Goal: Task Accomplishment & Management: Manage account settings

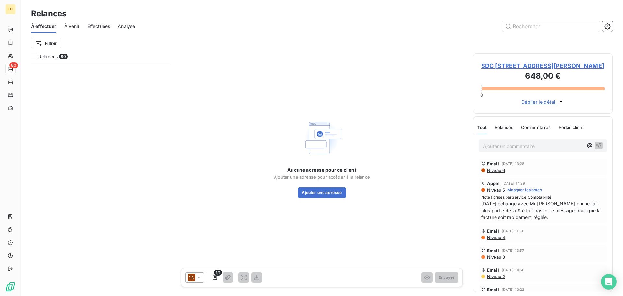
scroll to position [227, 135]
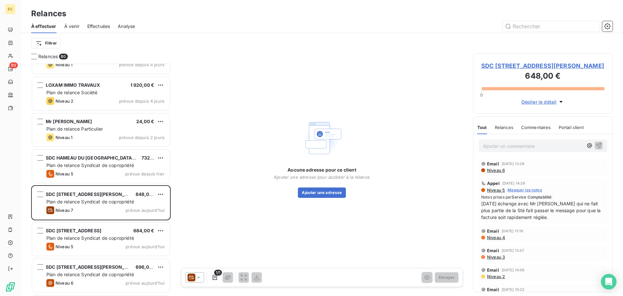
scroll to position [2515, 0]
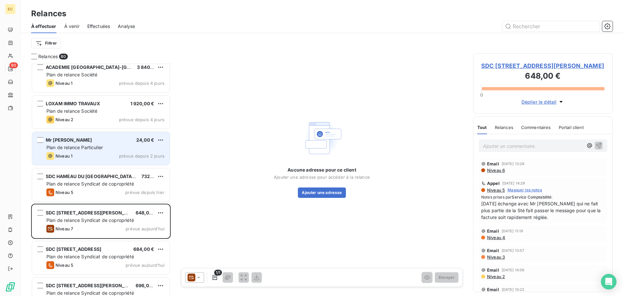
click at [100, 137] on div "Mr [PERSON_NAME] 24,00 €" at bounding box center [105, 140] width 118 height 6
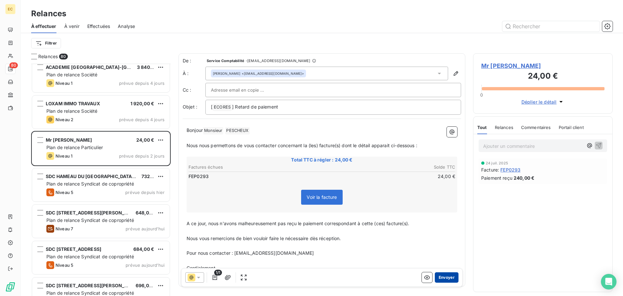
click at [442, 280] on button "Envoyer" at bounding box center [447, 277] width 24 height 10
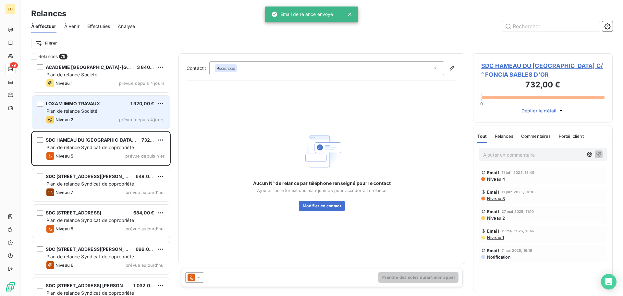
click at [96, 112] on span "Plan de relance Société" at bounding box center [71, 111] width 51 height 6
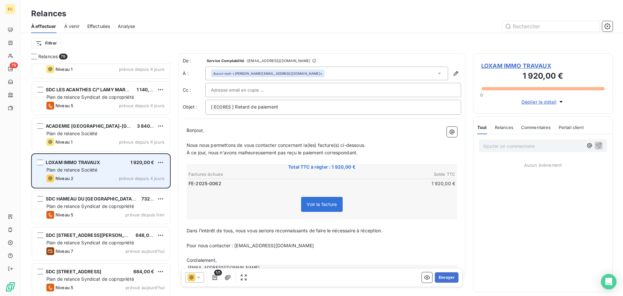
scroll to position [2450, 0]
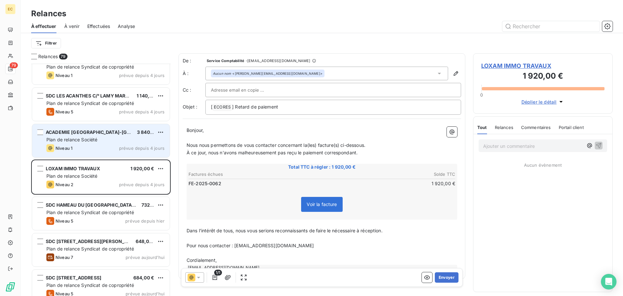
click at [102, 138] on div "Plan de relance Société" at bounding box center [105, 139] width 118 height 6
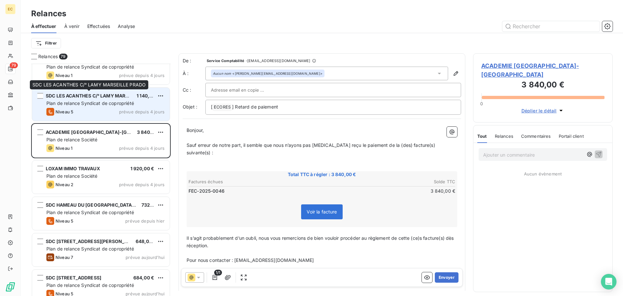
click at [102, 98] on div "SDC LES ACANTHES C/° LAMY MARSEILLE PRADO" at bounding box center [89, 96] width 86 height 6
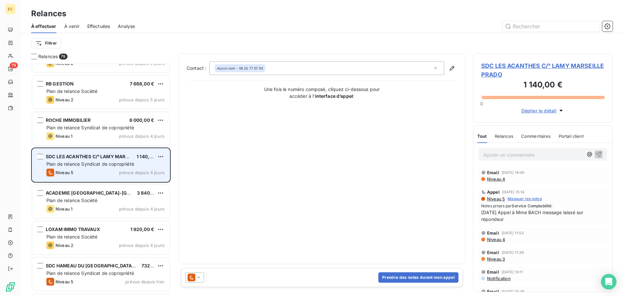
scroll to position [2385, 0]
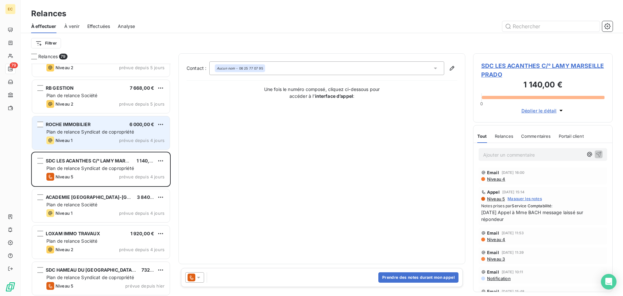
click at [101, 132] on span "Plan de relance Syndicat de copropriété" at bounding box center [90, 132] width 88 height 6
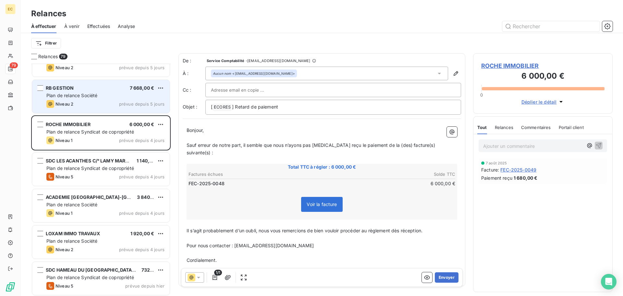
click at [99, 94] on div "Plan de relance Société" at bounding box center [105, 95] width 118 height 6
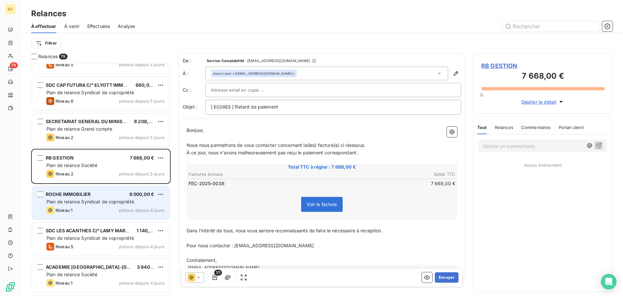
scroll to position [2288, 0]
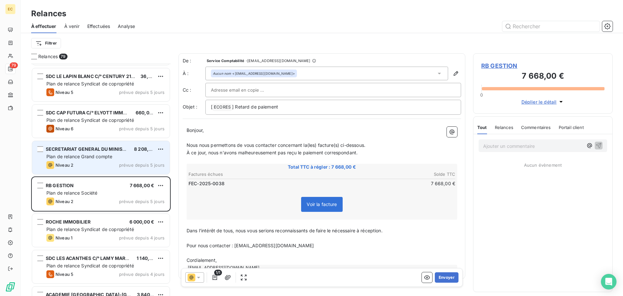
click at [85, 154] on span "Plan de relance Grand compte" at bounding box center [79, 157] width 66 height 6
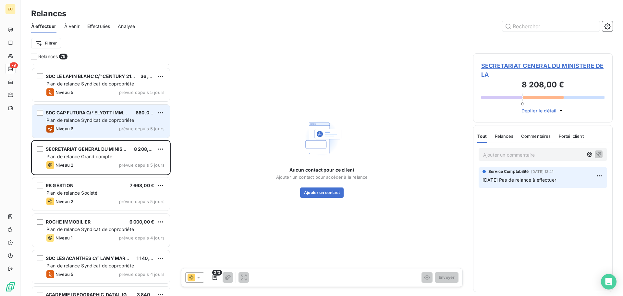
click at [113, 112] on span "SDC CAP FUTURA C/° ELYOTT IMMOBILIER" at bounding box center [93, 113] width 95 height 6
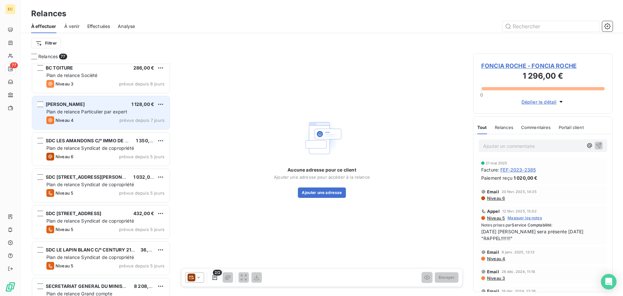
scroll to position [2061, 0]
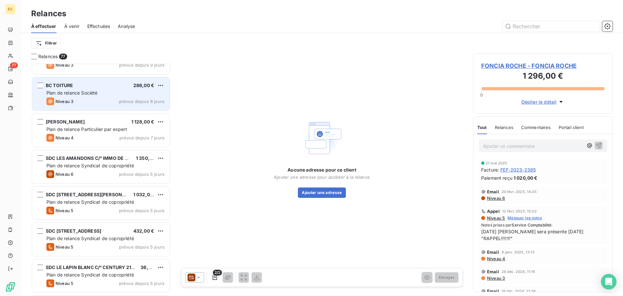
click at [95, 98] on div "Niveau 3 prévue depuis 8 jours" at bounding box center [105, 101] width 118 height 8
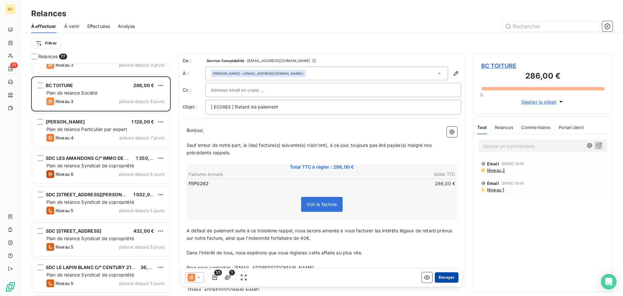
click at [441, 277] on button "Envoyer" at bounding box center [447, 277] width 24 height 10
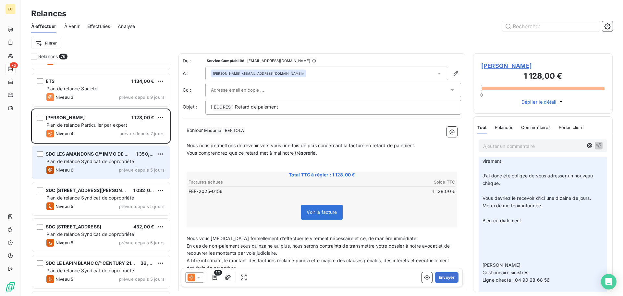
scroll to position [2028, 0]
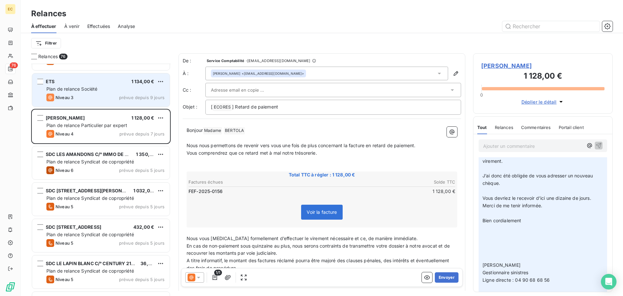
click at [100, 91] on div "Plan de relance Société" at bounding box center [105, 89] width 118 height 6
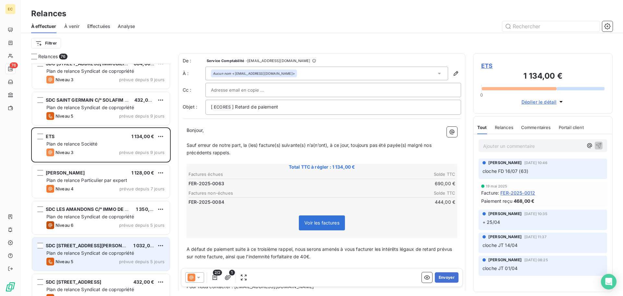
scroll to position [1963, 0]
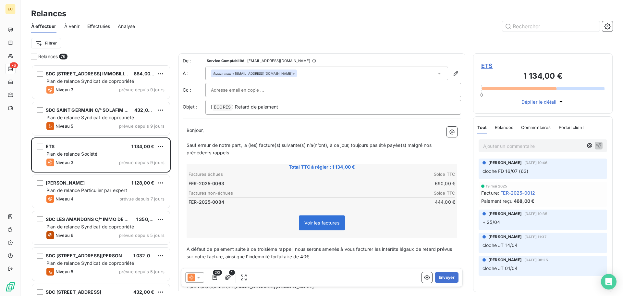
click at [103, 26] on span "Effectuées" at bounding box center [98, 26] width 23 height 6
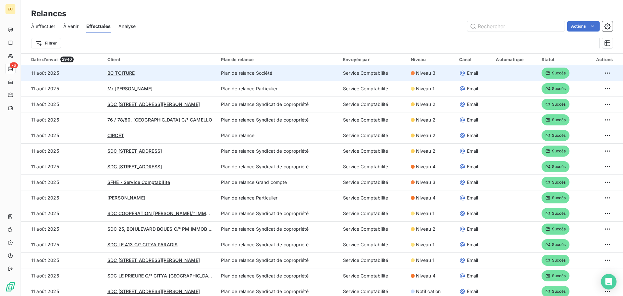
click at [263, 75] on td "Plan de relance Société" at bounding box center [278, 73] width 122 height 16
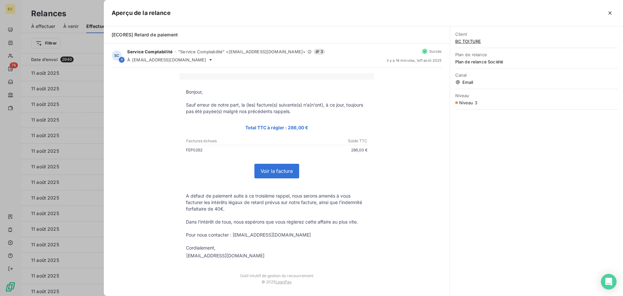
drag, startPoint x: 611, startPoint y: 12, endPoint x: 399, endPoint y: 39, distance: 213.4
click at [611, 12] on icon "button" at bounding box center [610, 12] width 3 height 3
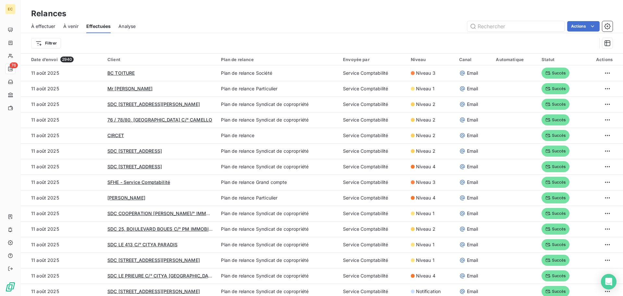
click at [44, 27] on span "À effectuer" at bounding box center [43, 26] width 24 height 6
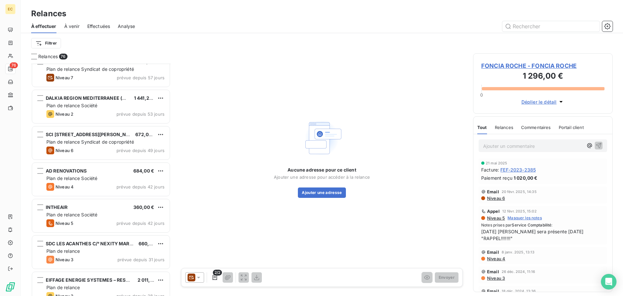
scroll to position [812, 0]
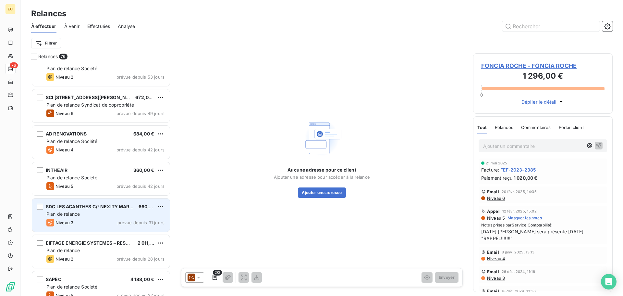
click at [83, 210] on div "SDC LES ACANTHES C/° NEXITY MARSEILLE PRADO" at bounding box center [90, 206] width 88 height 6
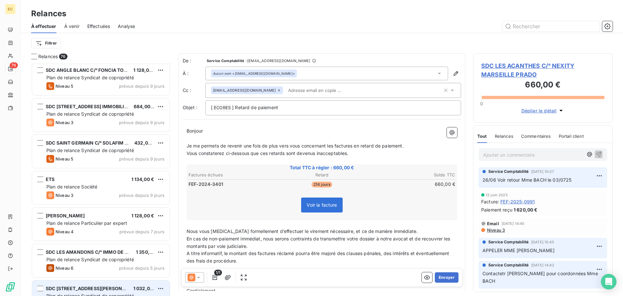
scroll to position [1916, 0]
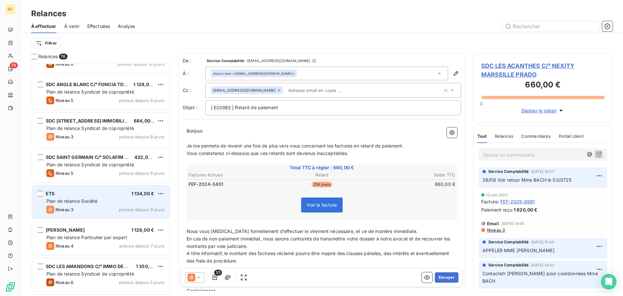
click at [91, 196] on div "ETS 1 134,00 €" at bounding box center [105, 194] width 118 height 6
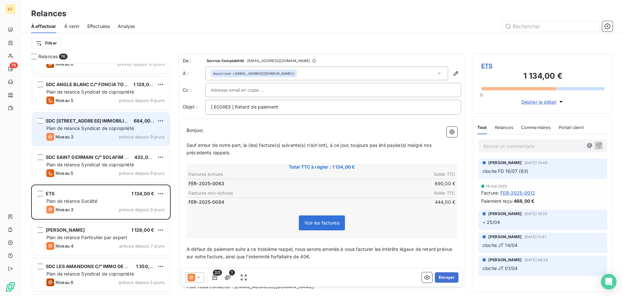
click at [87, 127] on span "Plan de relance Syndicat de copropriété" at bounding box center [90, 128] width 88 height 6
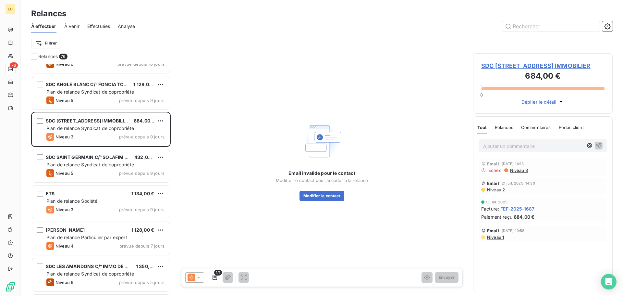
click at [488, 70] on span "SDC [STREET_ADDRESS] IMMOBILIER" at bounding box center [543, 65] width 123 height 9
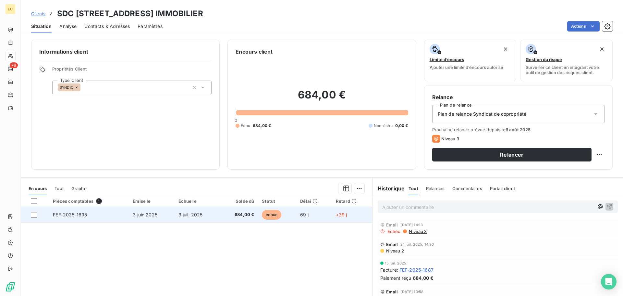
click at [144, 218] on td "3 juin 2025" at bounding box center [151, 215] width 45 height 16
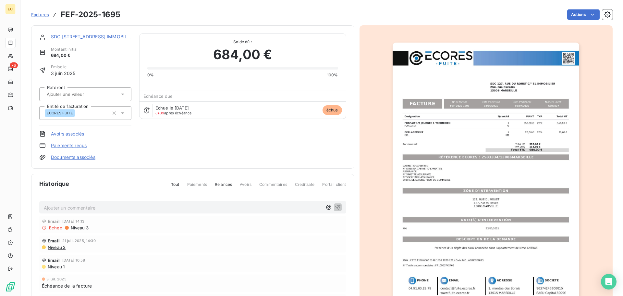
click at [485, 182] on img "button" at bounding box center [486, 175] width 187 height 264
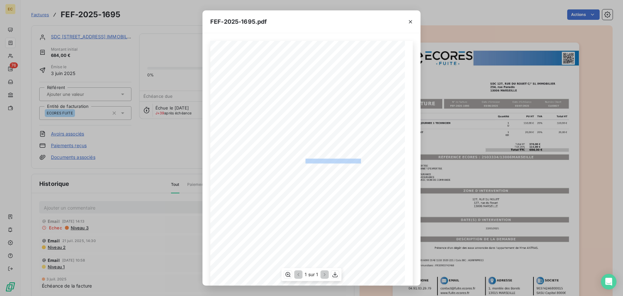
drag, startPoint x: 358, startPoint y: 161, endPoint x: 303, endPoint y: 161, distance: 55.5
click at [303, 161] on span "RÉFÉRENCE ECORES : 2503334/13006MARSEILLE" at bounding box center [311, 159] width 99 height 3
copy span ": 2503334/13006MARSEILLE"
click at [409, 21] on icon "button" at bounding box center [410, 22] width 6 height 6
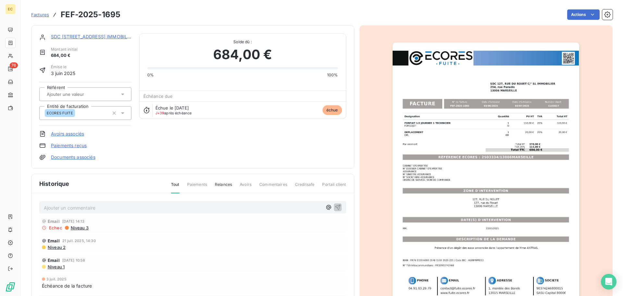
click at [86, 35] on link "SDC [STREET_ADDRESS] IMMOBILIER" at bounding box center [92, 37] width 83 height 6
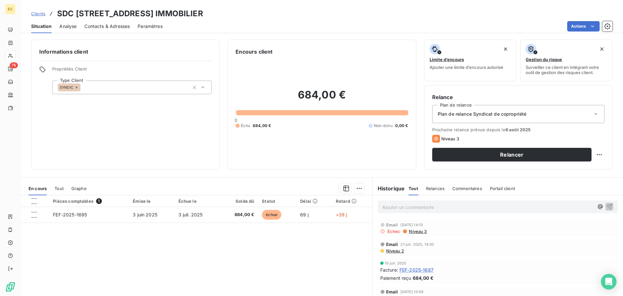
click at [118, 28] on span "Contacts & Adresses" at bounding box center [106, 26] width 45 height 6
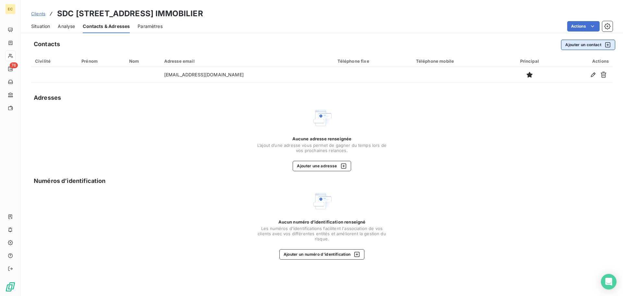
click at [577, 45] on button "Ajouter un contact" at bounding box center [588, 45] width 54 height 10
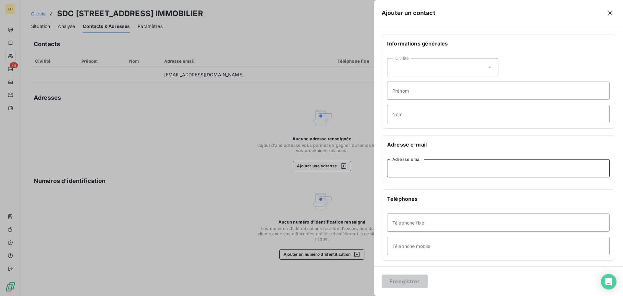
paste input "[EMAIL_ADDRESS][DOMAIN_NAME]"
type input "[EMAIL_ADDRESS][DOMAIN_NAME]"
click at [405, 281] on button "Enregistrer" at bounding box center [405, 281] width 46 height 14
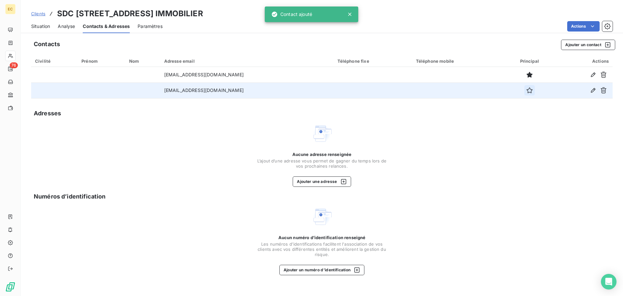
click at [527, 90] on icon "button" at bounding box center [530, 90] width 6 height 6
click at [38, 26] on span "Situation" at bounding box center [40, 26] width 19 height 6
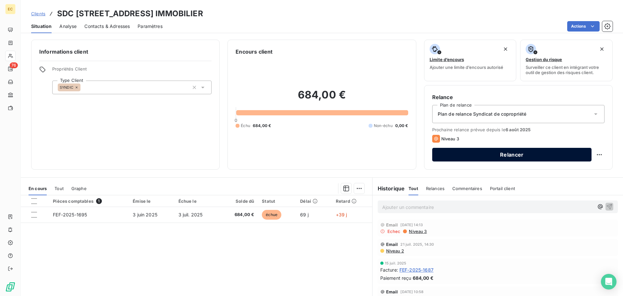
click at [453, 156] on button "Relancer" at bounding box center [511, 155] width 159 height 14
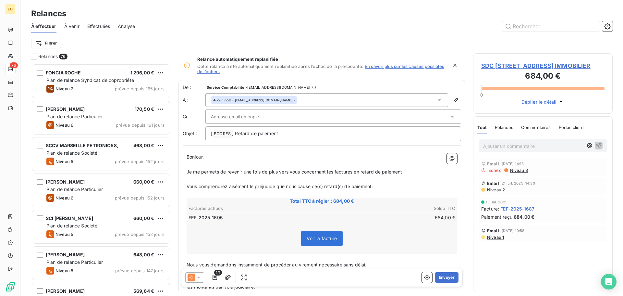
scroll to position [227, 135]
click at [438, 276] on button "Envoyer" at bounding box center [447, 277] width 24 height 10
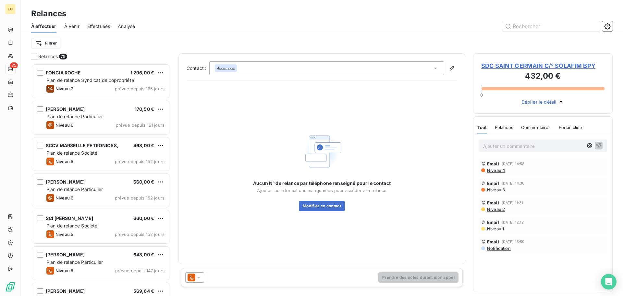
click at [510, 67] on span "SDC SAINT GERMAIN C/° SOLAFIM BPY" at bounding box center [543, 65] width 123 height 9
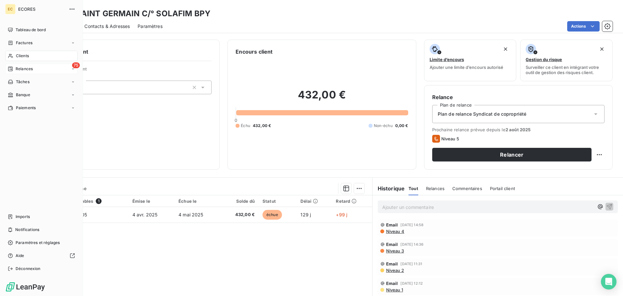
click at [33, 69] on span "Relances" at bounding box center [24, 69] width 17 height 6
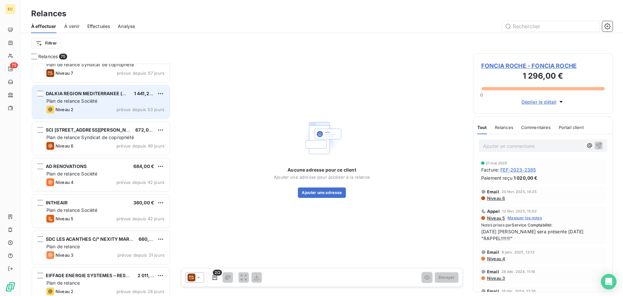
scroll to position [812, 0]
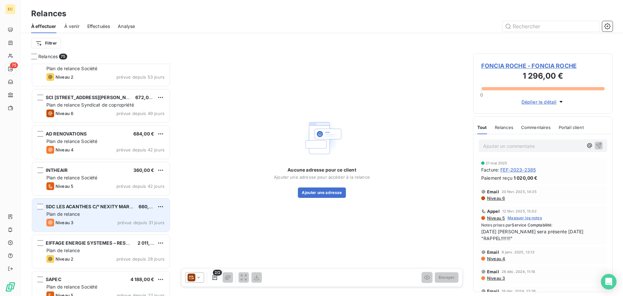
click at [85, 214] on div "Plan de relance" at bounding box center [105, 214] width 118 height 6
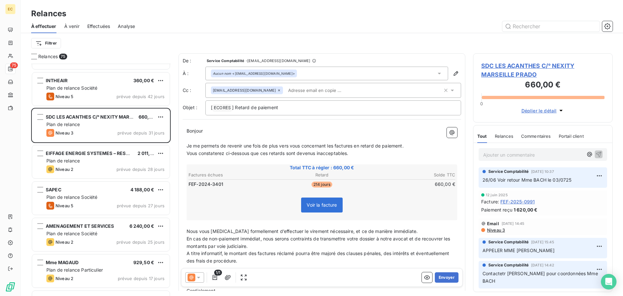
scroll to position [909, 0]
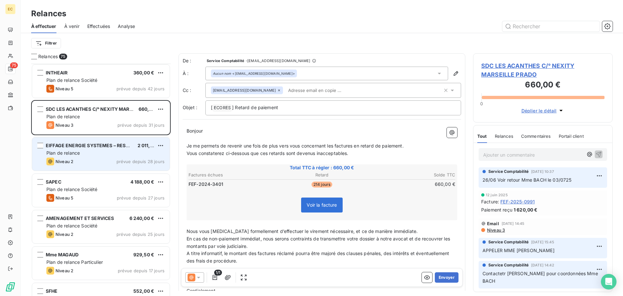
click at [88, 155] on div "Plan de relance" at bounding box center [105, 153] width 118 height 6
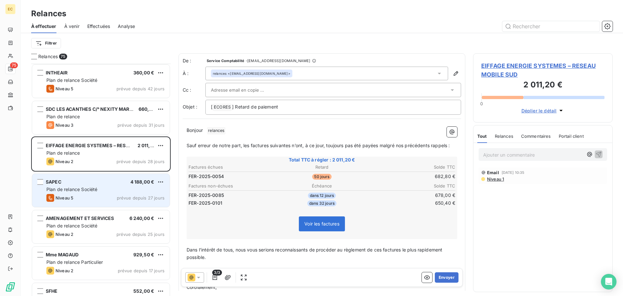
click at [85, 186] on div "SAPEC 4 188,00 € Plan de relance Société Niveau 5 prévue depuis 27 jours" at bounding box center [101, 190] width 138 height 33
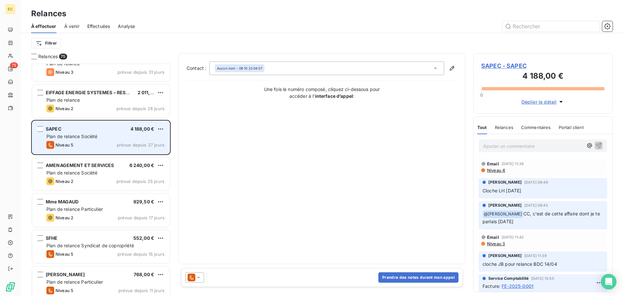
scroll to position [974, 0]
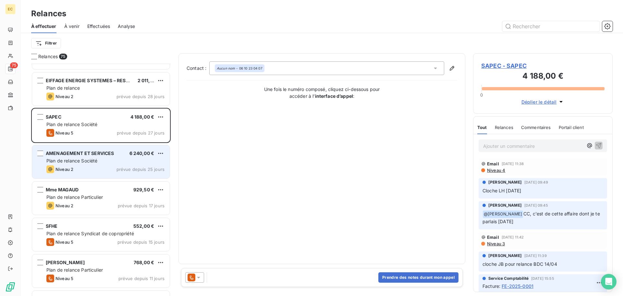
click at [90, 167] on div "Niveau 2 prévue depuis 25 jours" at bounding box center [105, 169] width 118 height 8
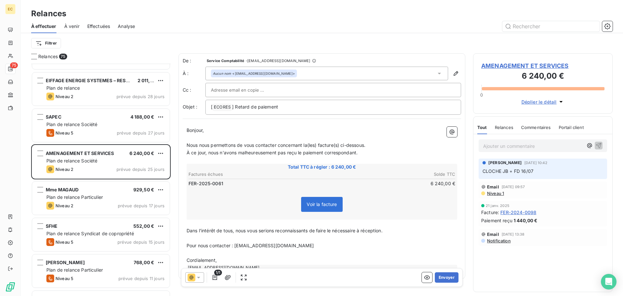
click at [494, 64] on span "AMENAGEMENT ET SERVICES" at bounding box center [543, 65] width 123 height 9
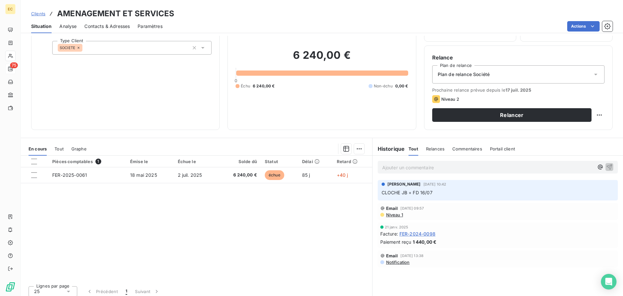
scroll to position [44, 0]
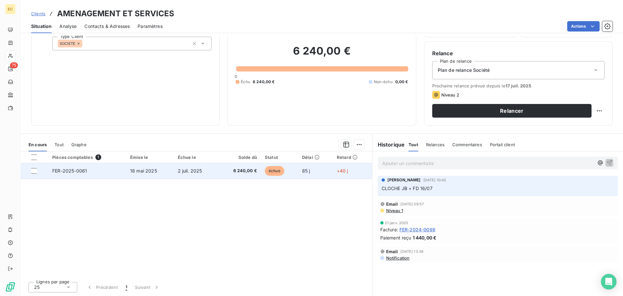
click at [162, 173] on td "18 mai 2025" at bounding box center [150, 171] width 48 height 16
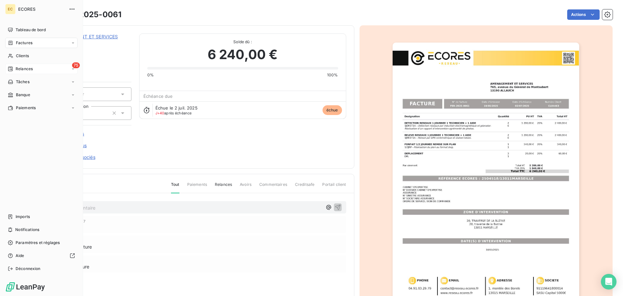
click at [17, 68] on span "Relances" at bounding box center [24, 69] width 17 height 6
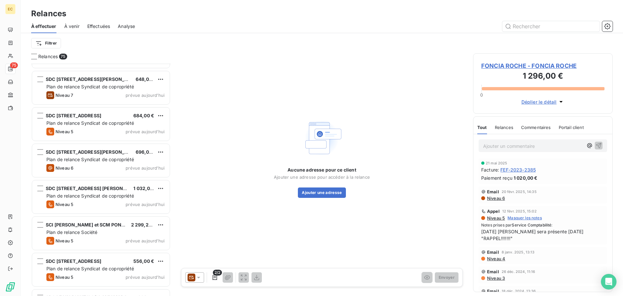
scroll to position [2496, 0]
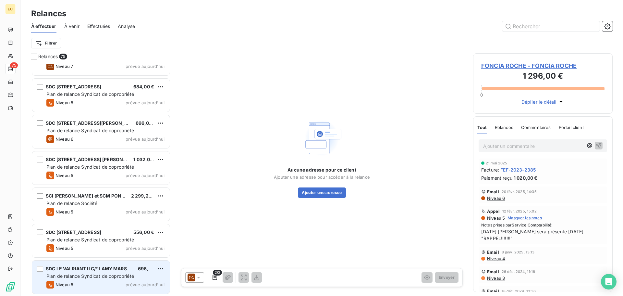
click at [60, 280] on div "SDC LE VALRIANT II C/° LAMY [GEOGRAPHIC_DATA] 696,00 € Plan de relance Syndicat…" at bounding box center [101, 276] width 138 height 33
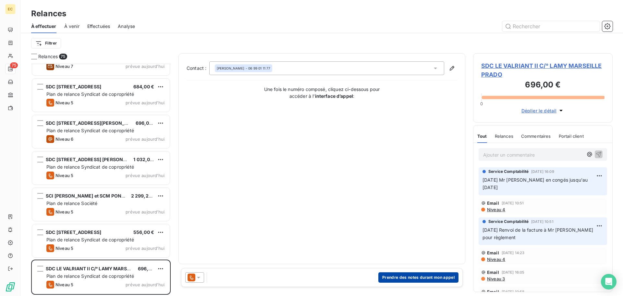
click at [424, 279] on button "Prendre des notes durant mon appel" at bounding box center [419, 277] width 80 height 10
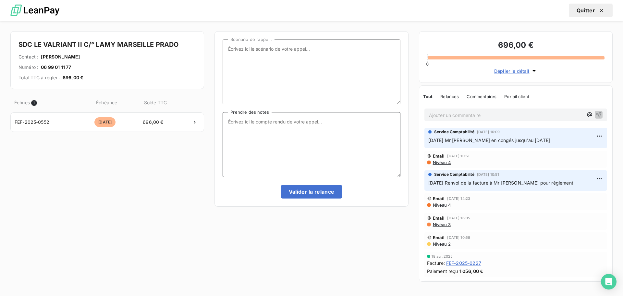
click at [269, 125] on textarea "Prendre des notes" at bounding box center [312, 144] width 178 height 65
click at [252, 122] on textarea "[DATE] M" at bounding box center [312, 144] width 178 height 65
click at [346, 121] on textarea "[DATE] Message laissé à Mr [PERSON_NAME] pour un éventul rappel" at bounding box center [312, 144] width 178 height 65
type textarea "[DATE] Message laissé à Mr [PERSON_NAME] pour un éventuel rappel"
click at [320, 192] on button "Valider la relance" at bounding box center [311, 192] width 61 height 14
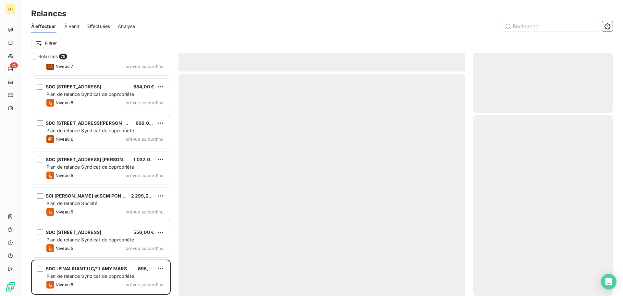
scroll to position [2459, 0]
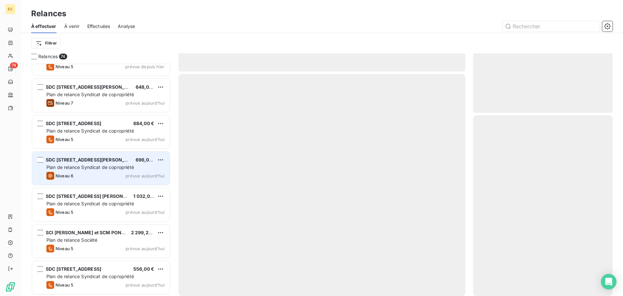
scroll to position [2459, 0]
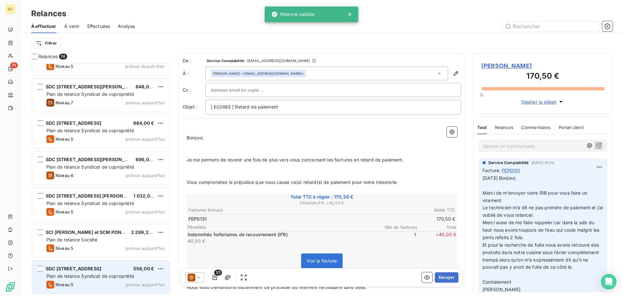
click at [119, 276] on span "Plan de relance Syndicat de copropriété" at bounding box center [90, 276] width 88 height 6
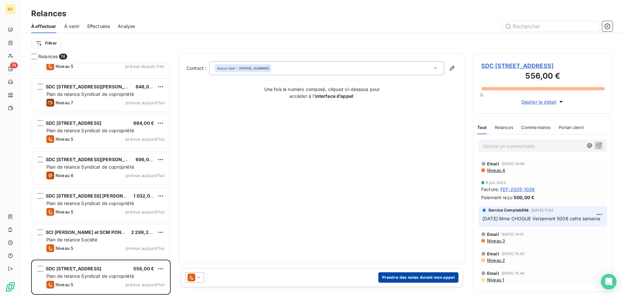
click at [402, 278] on button "Prendre des notes durant mon appel" at bounding box center [419, 277] width 80 height 10
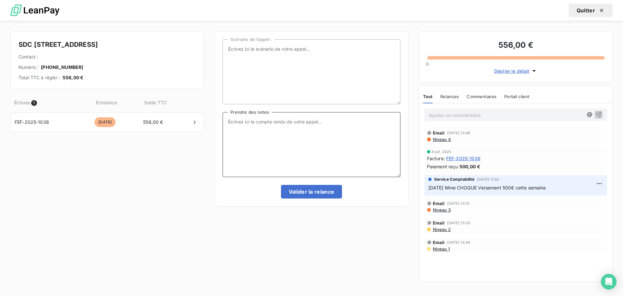
click at [297, 125] on textarea "Prendre des notes" at bounding box center [312, 144] width 178 height 65
click at [282, 123] on textarea "[DATE] Appel aucne répnse ni répondeur." at bounding box center [312, 144] width 178 height 65
click at [269, 122] on textarea "[DATE] Appel aucne réponse ni répondeur." at bounding box center [312, 144] width 178 height 65
type textarea "[DATE] Appel aucune réponse ni répondeur."
click at [304, 191] on button "Valider la relance" at bounding box center [311, 192] width 61 height 14
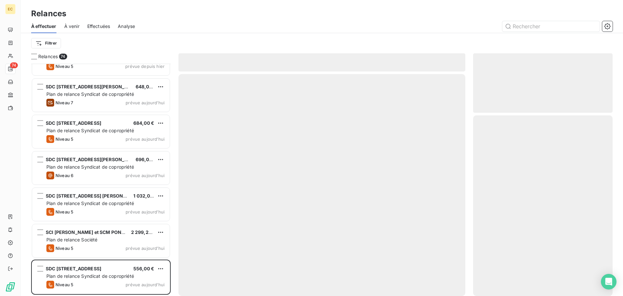
scroll to position [2423, 0]
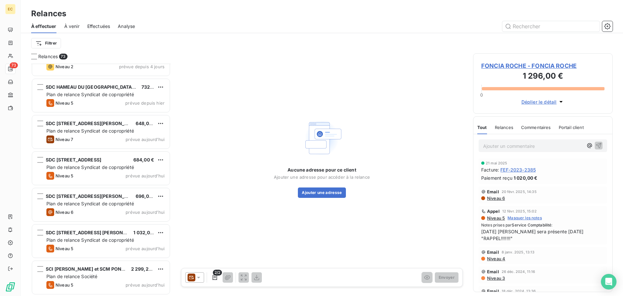
scroll to position [2423, 0]
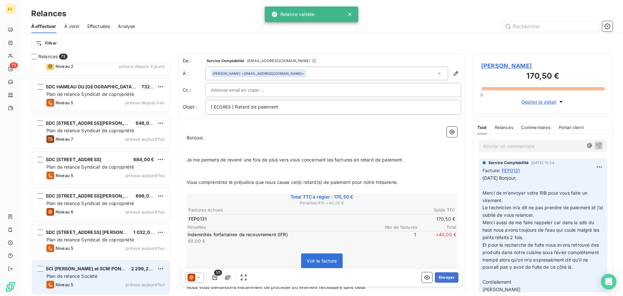
click at [114, 272] on div "SCI [PERSON_NAME] et SCM PONTIER 2 299,20 € Plan de relance Société Niveau 5 pr…" at bounding box center [101, 276] width 138 height 33
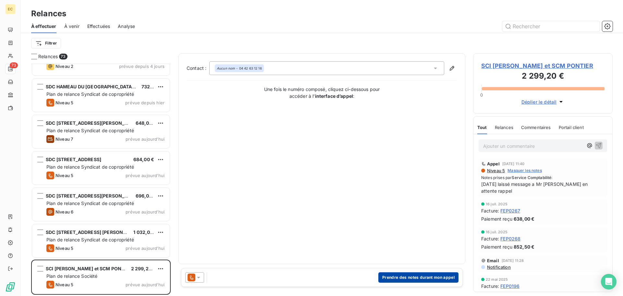
click at [392, 275] on button "Prendre des notes durant mon appel" at bounding box center [419, 277] width 80 height 10
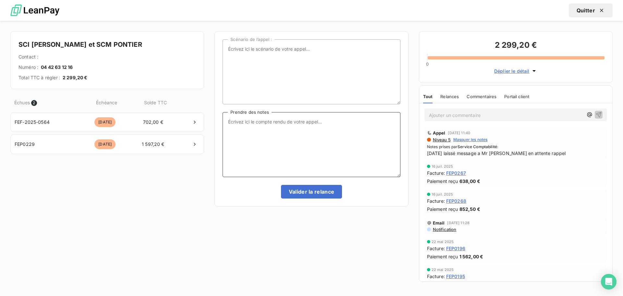
click at [295, 123] on textarea "Prendre des notes" at bounding box center [312, 144] width 178 height 65
click at [275, 121] on textarea "[DATE] Entretien ave la secrétaire" at bounding box center [312, 144] width 178 height 65
click at [323, 122] on textarea "[DATE] Entretien avec la secrétaire" at bounding box center [312, 144] width 178 height 65
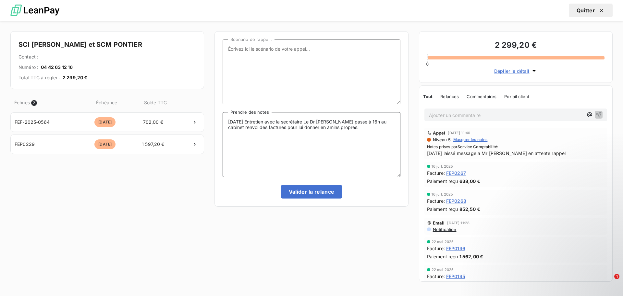
click at [336, 126] on textarea "[DATE] Entretien avec la secrétaire Le Dr [PERSON_NAME] passe à 16h au cabinet …" at bounding box center [312, 144] width 178 height 65
click at [330, 127] on textarea "[DATE] Entretien avec la secrétaire Le Dr [PERSON_NAME] passe à 16h au cabinet …" at bounding box center [312, 144] width 178 height 65
type textarea "[DATE] Entretien avec la secrétaire Le Dr [PERSON_NAME] passe à 16h au cabinet …"
click at [318, 191] on button "Valider la relance" at bounding box center [311, 192] width 61 height 14
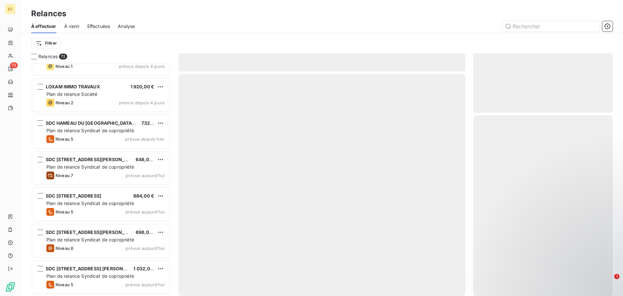
scroll to position [2386, 0]
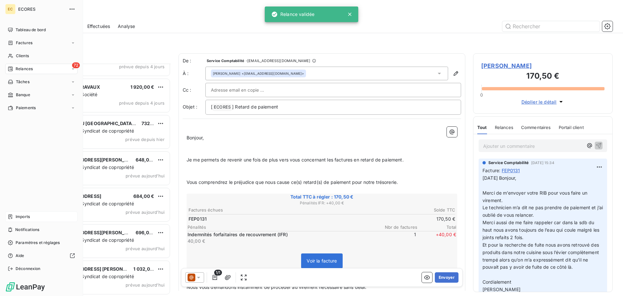
click at [20, 217] on span "Imports" at bounding box center [23, 217] width 14 height 6
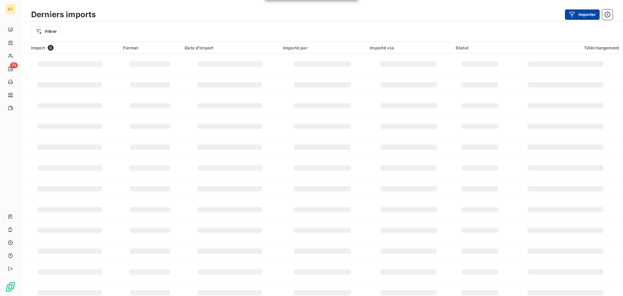
click at [574, 16] on icon "button" at bounding box center [572, 14] width 6 height 6
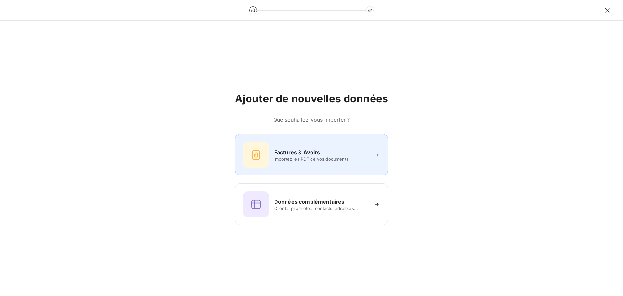
click at [305, 157] on span "Importez les PDF de vos documents" at bounding box center [321, 158] width 94 height 5
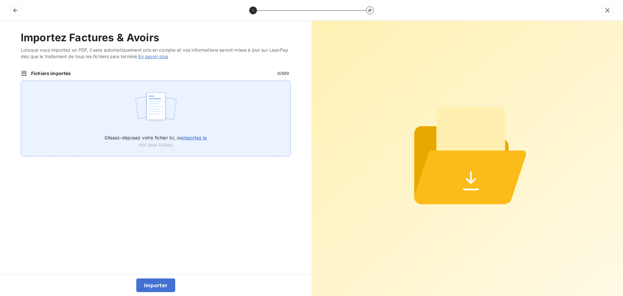
click at [194, 136] on span "importez le" at bounding box center [194, 138] width 25 height 6
click at [21, 81] on input "Glissez-déposez votre fichier ici, ou importez le" at bounding box center [21, 81] width 0 height 0
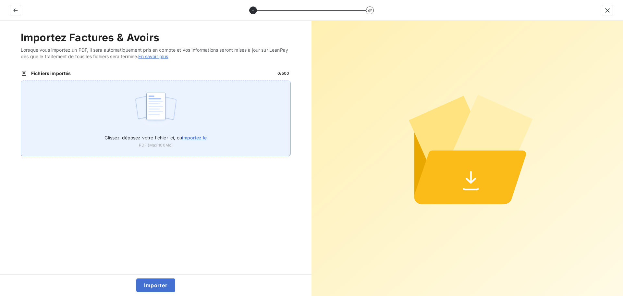
type input "C:\fakepath\AEP00000020.pdf"
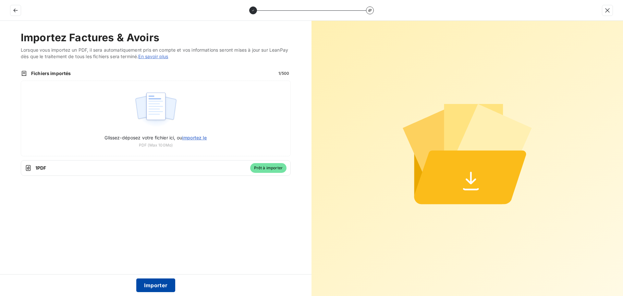
click at [153, 287] on button "Importer" at bounding box center [155, 285] width 39 height 14
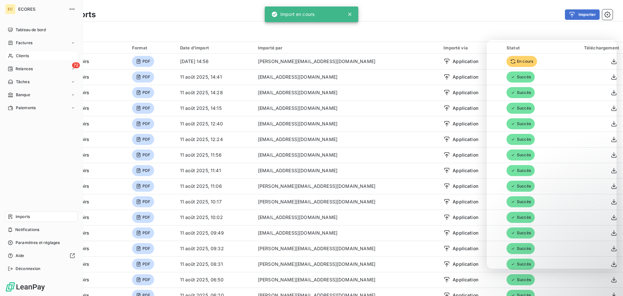
click at [19, 56] on span "Clients" at bounding box center [22, 56] width 13 height 6
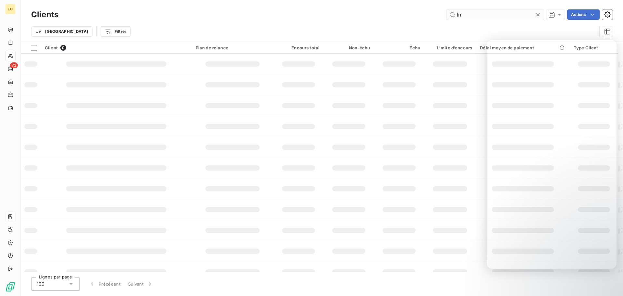
type input "l"
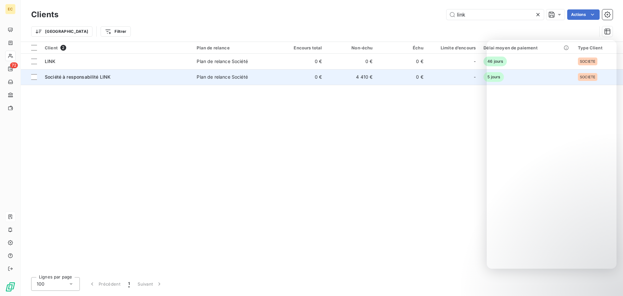
type input "link"
click at [148, 81] on td "Société à responsabilité LINK" at bounding box center [117, 77] width 152 height 16
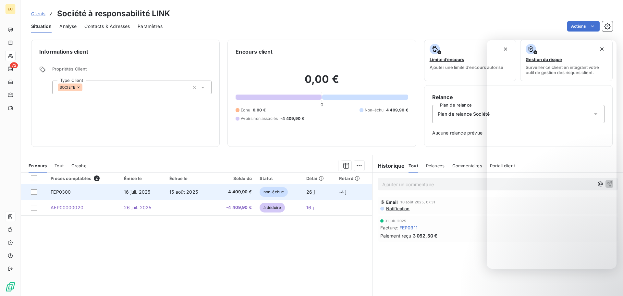
click at [65, 194] on span "FEP0300" at bounding box center [61, 192] width 20 height 6
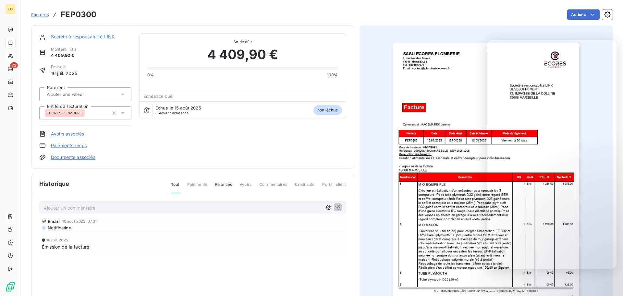
click at [70, 134] on link "Avoirs associés" at bounding box center [67, 134] width 33 height 6
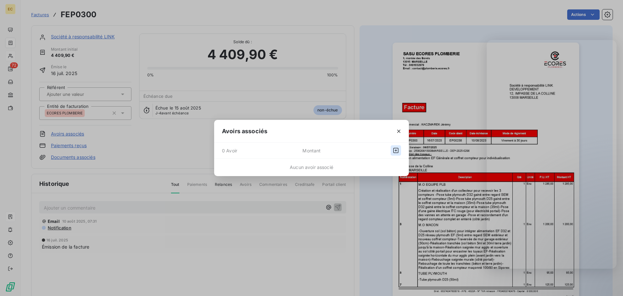
click at [397, 150] on icon "button" at bounding box center [396, 150] width 5 height 5
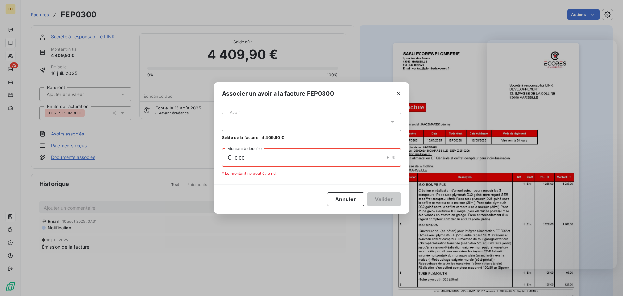
click at [272, 124] on div at bounding box center [311, 122] width 179 height 18
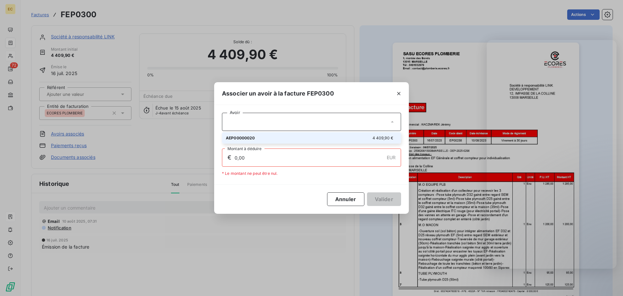
click at [252, 139] on span "AEP00000020" at bounding box center [240, 137] width 29 height 5
type input "4 409,90"
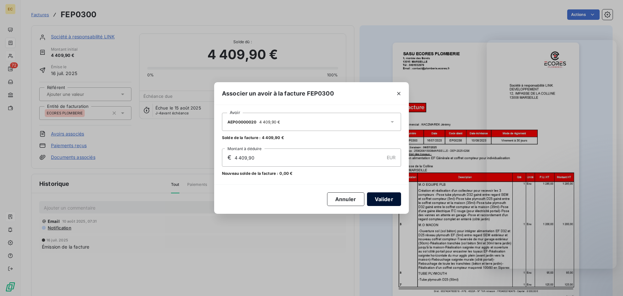
click at [380, 199] on button "Valider" at bounding box center [384, 199] width 34 height 14
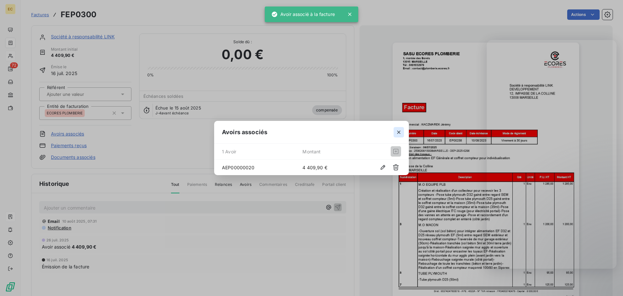
click at [399, 131] on icon "button" at bounding box center [399, 132] width 6 height 6
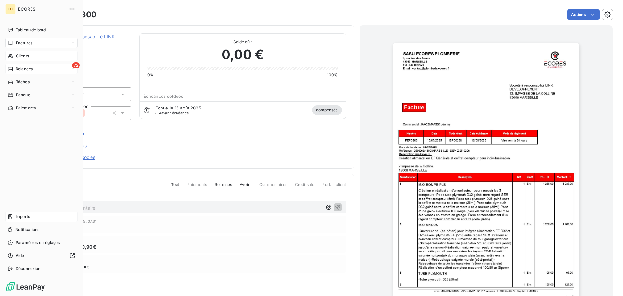
drag, startPoint x: 24, startPoint y: 66, endPoint x: 29, endPoint y: 68, distance: 6.0
click at [24, 66] on span "Relances" at bounding box center [24, 69] width 17 height 6
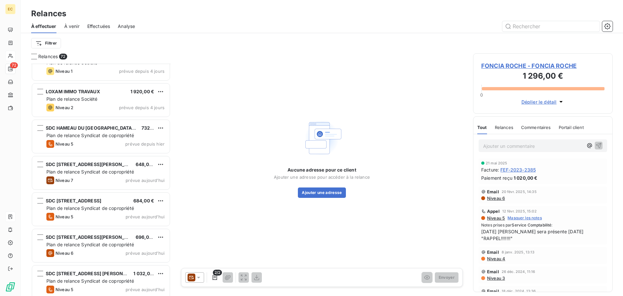
scroll to position [2387, 0]
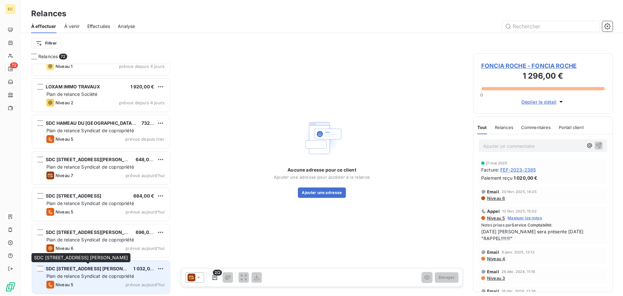
click at [94, 270] on span "SDC [STREET_ADDRESS] [PERSON_NAME]" at bounding box center [93, 269] width 95 height 6
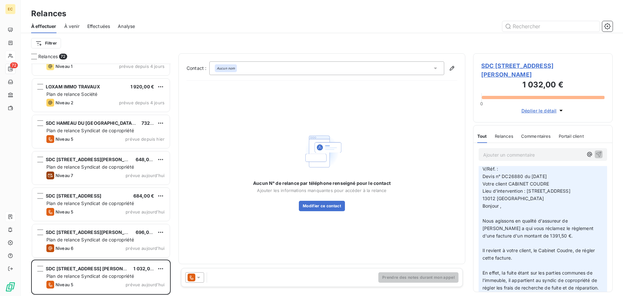
scroll to position [32, 0]
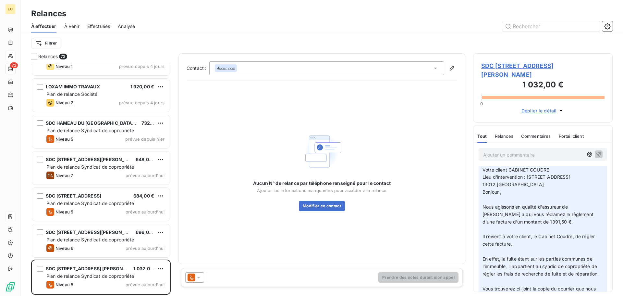
click at [507, 65] on span "SDC [STREET_ADDRESS] [PERSON_NAME]" at bounding box center [543, 70] width 123 height 18
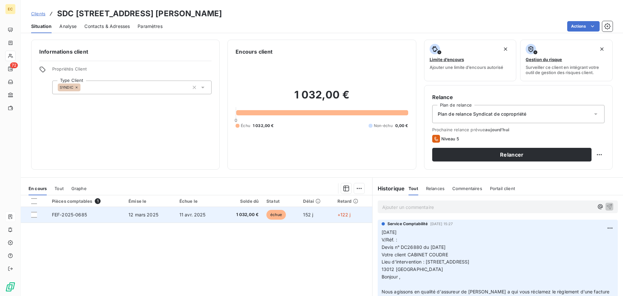
click at [202, 214] on span "11 avr. 2025" at bounding box center [193, 215] width 26 height 6
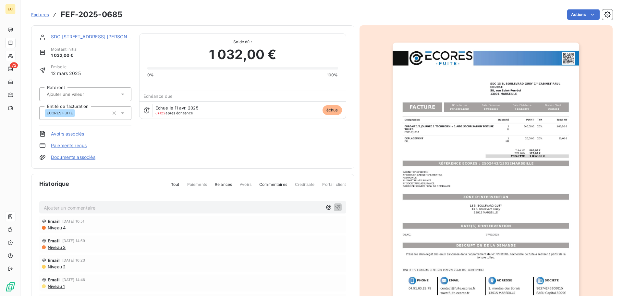
click at [461, 179] on img "button" at bounding box center [486, 175] width 187 height 264
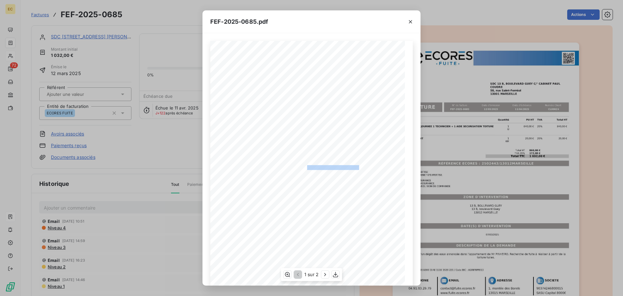
drag, startPoint x: 358, startPoint y: 167, endPoint x: 305, endPoint y: 168, distance: 53.3
click at [305, 168] on span "RÉFÉRENCE ECORES : 2502443/13012MARSEILLE" at bounding box center [312, 166] width 100 height 3
copy span "2502443/13012MARSEILL"
click at [412, 22] on icon "button" at bounding box center [410, 22] width 6 height 6
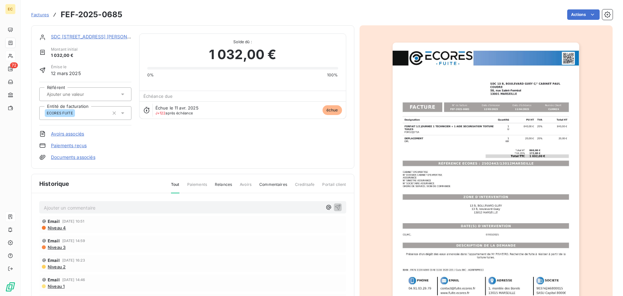
click at [61, 37] on link "SDC [STREET_ADDRESS] [PERSON_NAME]" at bounding box center [98, 37] width 94 height 6
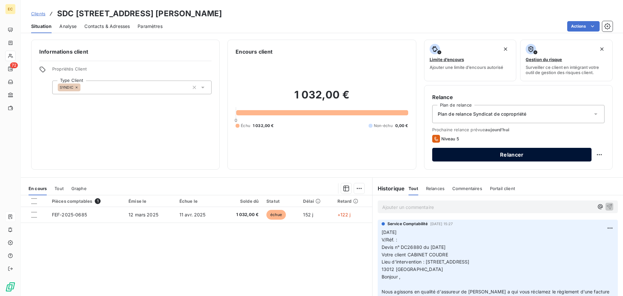
click at [488, 156] on button "Relancer" at bounding box center [511, 155] width 159 height 14
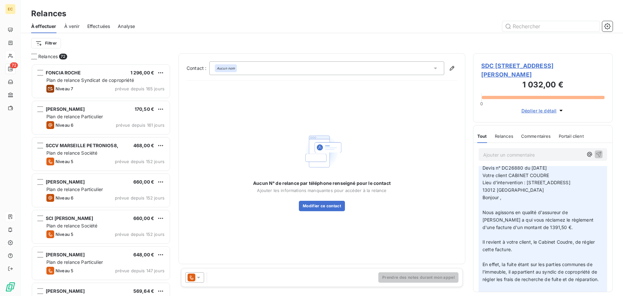
scroll to position [130, 0]
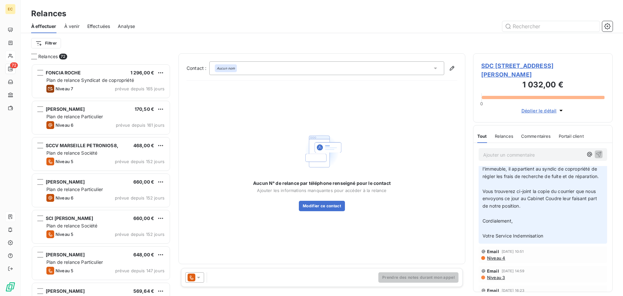
click at [499, 260] on span "Niveau 4" at bounding box center [496, 257] width 19 height 5
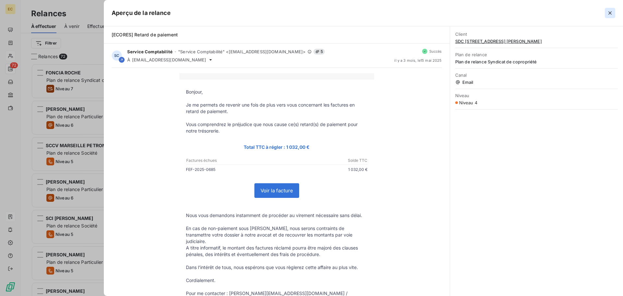
click at [611, 12] on icon "button" at bounding box center [610, 12] width 3 height 3
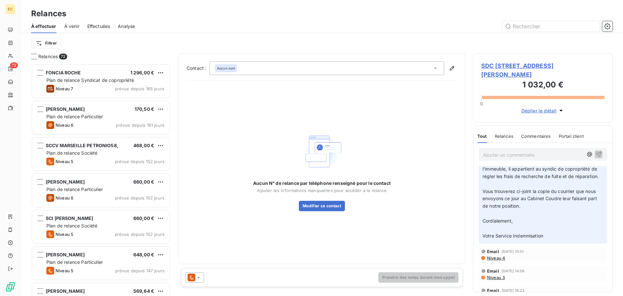
click at [538, 65] on span "SDC [STREET_ADDRESS] [PERSON_NAME]" at bounding box center [543, 70] width 123 height 18
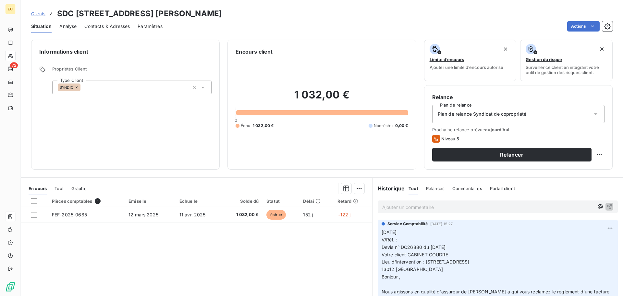
click at [103, 28] on span "Contacts & Adresses" at bounding box center [106, 26] width 45 height 6
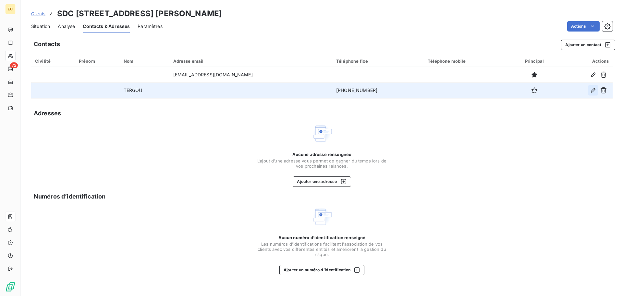
click at [593, 90] on icon "button" at bounding box center [593, 90] width 5 height 5
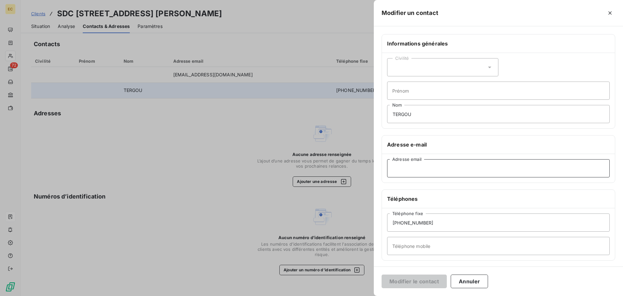
click at [392, 169] on input "Adresse email" at bounding box center [498, 168] width 223 height 18
paste input "[EMAIL_ADDRESS][DOMAIN_NAME]"
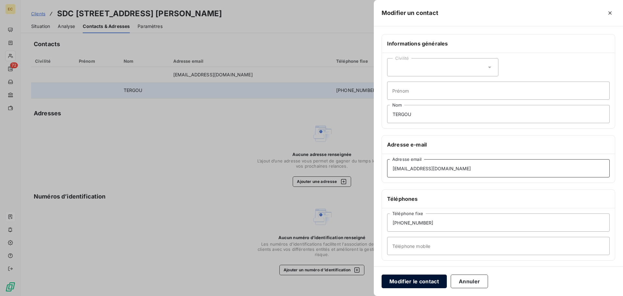
type input "[EMAIL_ADDRESS][DOMAIN_NAME]"
click at [425, 282] on button "Modifier le contact" at bounding box center [414, 281] width 65 height 14
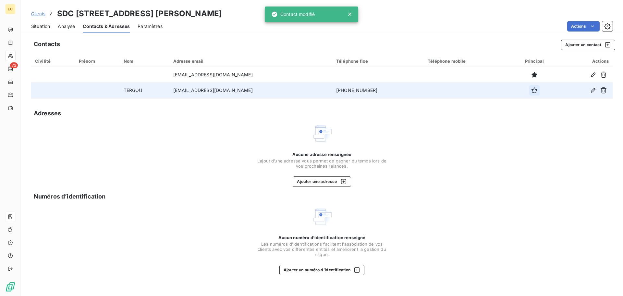
click at [532, 91] on icon "button" at bounding box center [535, 90] width 6 height 6
click at [38, 28] on span "Situation" at bounding box center [40, 26] width 19 height 6
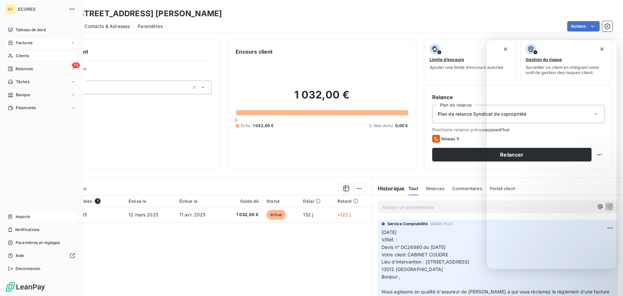
click at [73, 43] on icon at bounding box center [73, 43] width 4 height 4
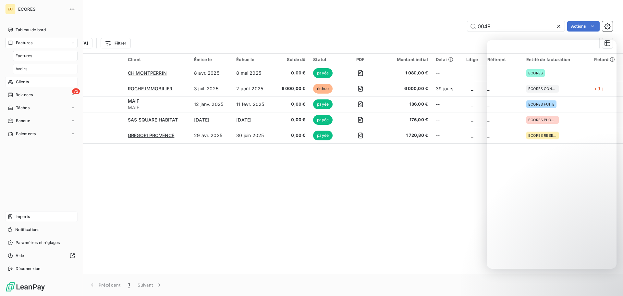
click at [33, 70] on div "Avoirs" at bounding box center [45, 69] width 65 height 10
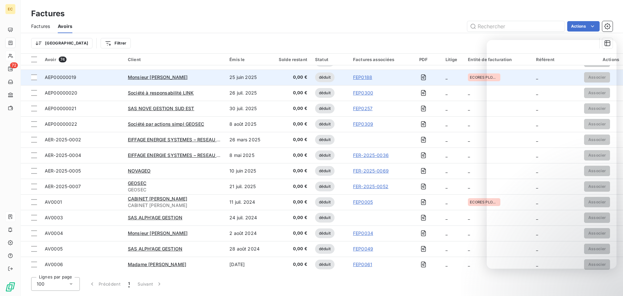
scroll to position [947, 0]
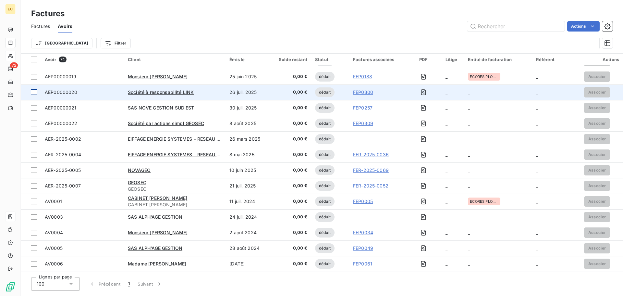
click at [32, 92] on div at bounding box center [34, 92] width 6 height 6
click at [199, 93] on div "Société à responsabilité LINK" at bounding box center [175, 92] width 94 height 6
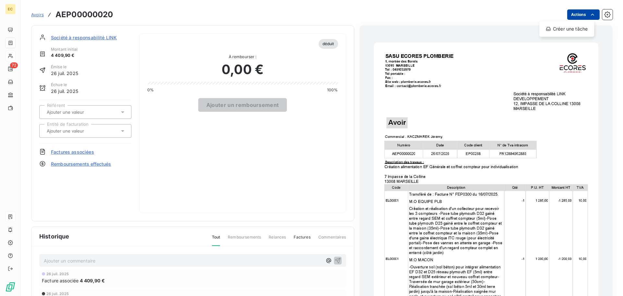
click at [568, 17] on html "EC 72 Avoirs AEP00000020 Actions Créer une tâche Société à responsabilité LINK …" at bounding box center [311, 148] width 623 height 296
click at [568, 17] on html "EC 72 Avoirs AEP00000020 Actions Société à responsabilité LINK Montant initial …" at bounding box center [311, 148] width 623 height 296
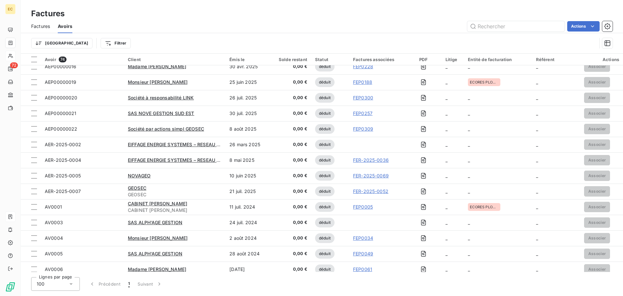
scroll to position [947, 0]
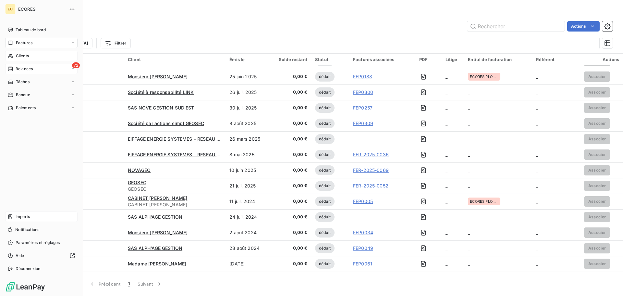
click at [20, 69] on span "Relances" at bounding box center [24, 69] width 17 height 6
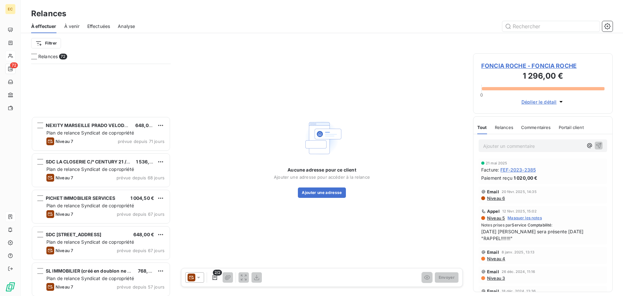
scroll to position [715, 0]
